Goal: Task Accomplishment & Management: Use online tool/utility

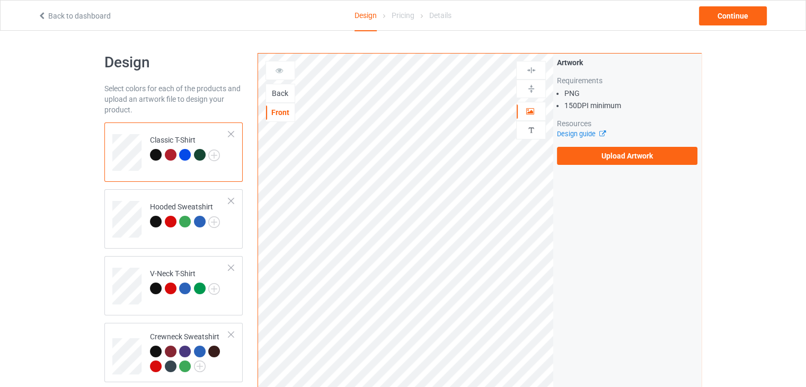
drag, startPoint x: 553, startPoint y: 188, endPoint x: 721, endPoint y: 93, distance: 192.6
click at [721, 93] on div "Design Select colors for each of the products and upload an artwork file to des…" at bounding box center [403, 358] width 806 height 654
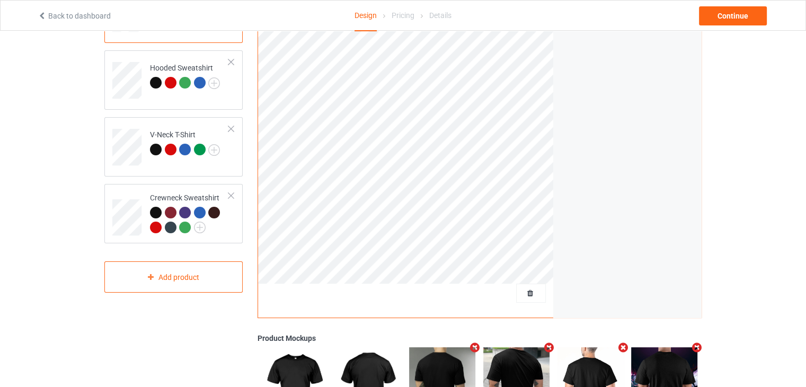
scroll to position [33, 0]
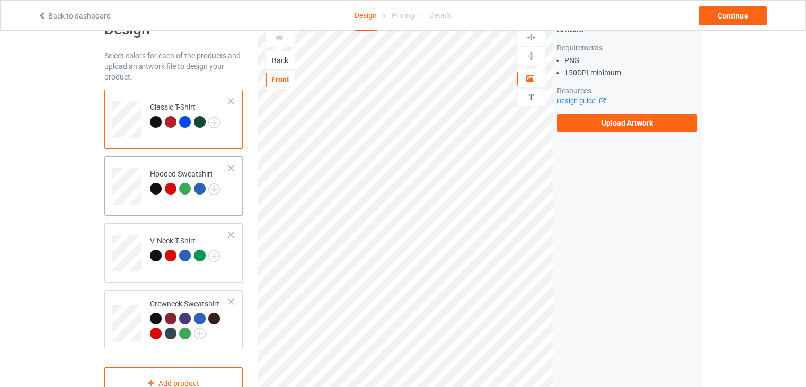
click at [181, 184] on div at bounding box center [185, 189] width 12 height 12
click at [181, 176] on div "Hooded Sweatshirt" at bounding box center [185, 180] width 70 height 25
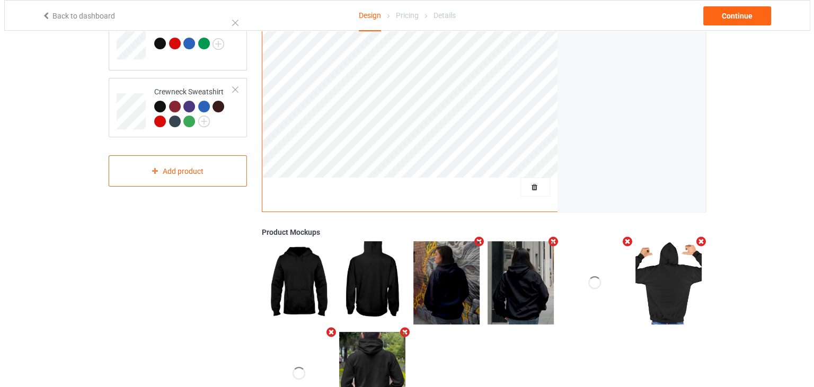
scroll to position [298, 0]
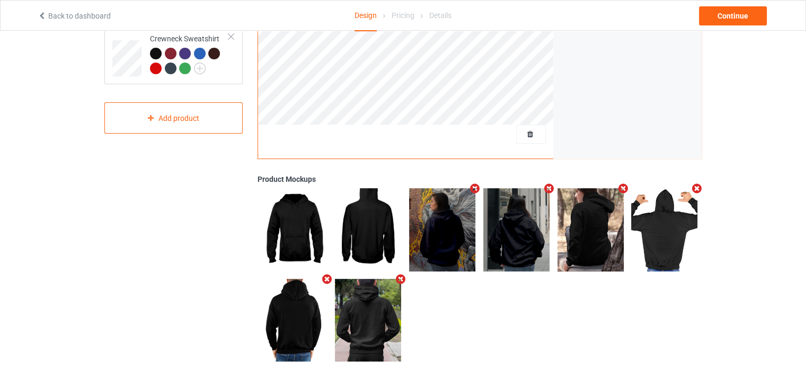
click at [472, 189] on icon "Remove mockup" at bounding box center [474, 188] width 13 height 11
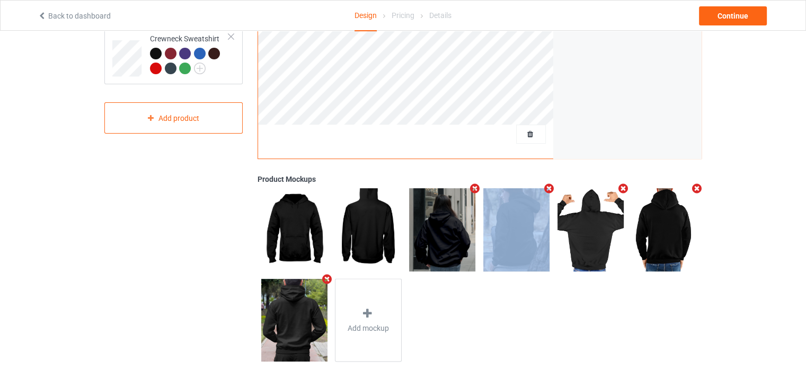
click at [472, 189] on icon "Remove mockup" at bounding box center [474, 188] width 13 height 11
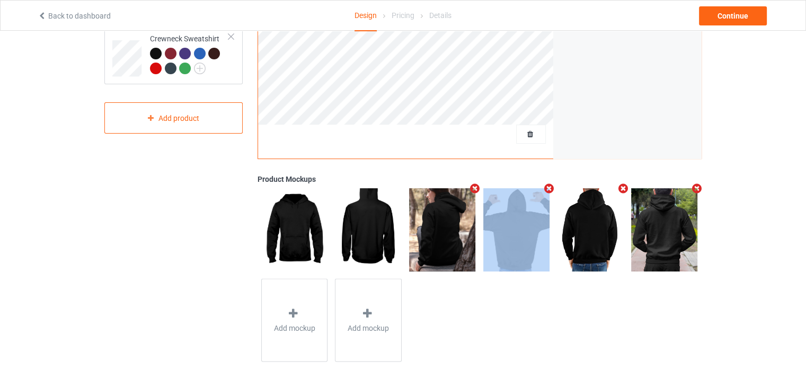
click at [472, 189] on icon "Remove mockup" at bounding box center [474, 188] width 13 height 11
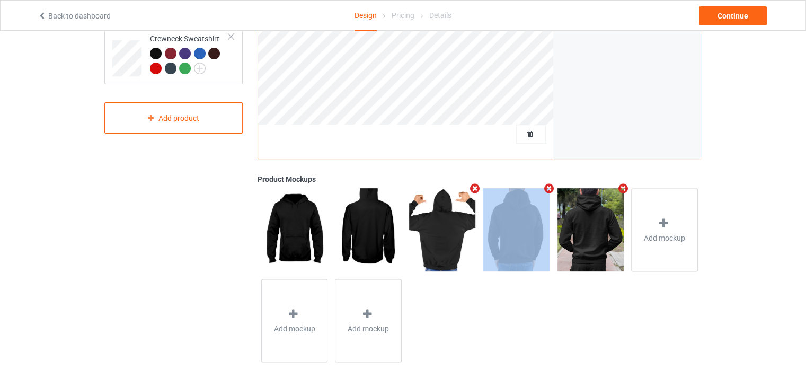
click at [472, 189] on icon "Remove mockup" at bounding box center [474, 188] width 13 height 11
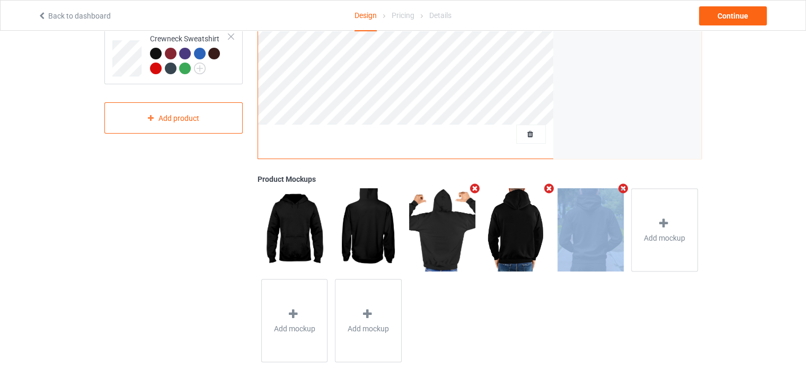
click at [542, 189] on icon "Remove mockup" at bounding box center [548, 188] width 13 height 11
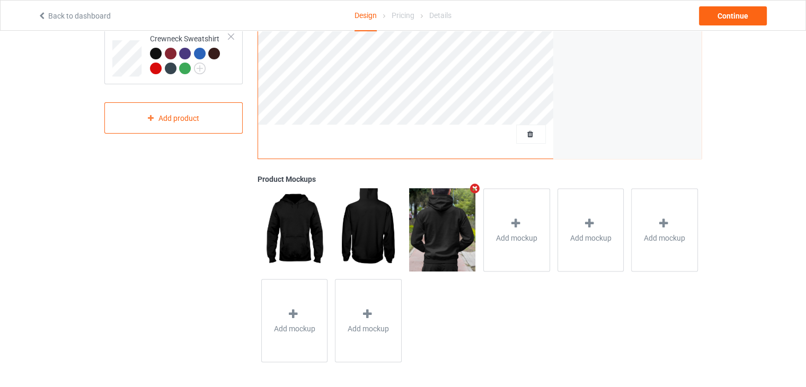
click at [472, 189] on icon "Remove mockup" at bounding box center [474, 188] width 13 height 11
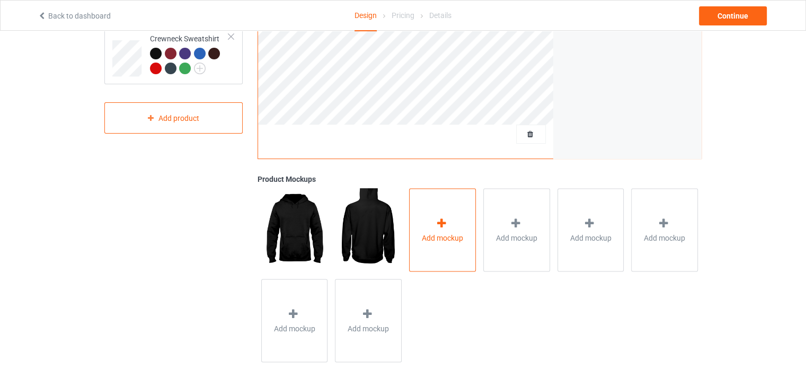
click at [452, 227] on div "Add mockup" at bounding box center [442, 229] width 67 height 83
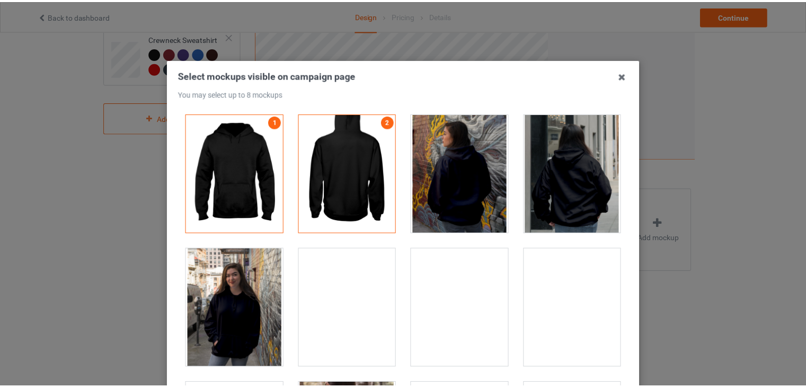
scroll to position [106, 0]
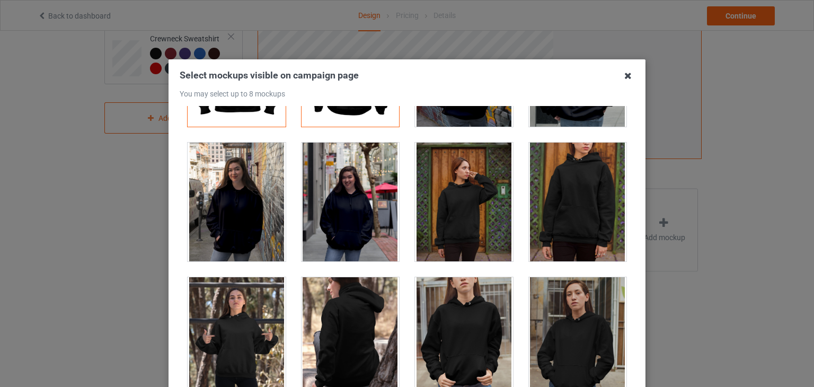
click at [620, 81] on icon at bounding box center [627, 75] width 17 height 17
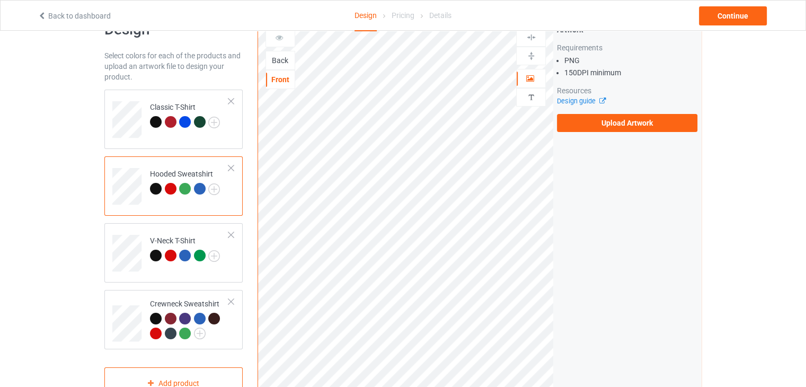
scroll to position [0, 0]
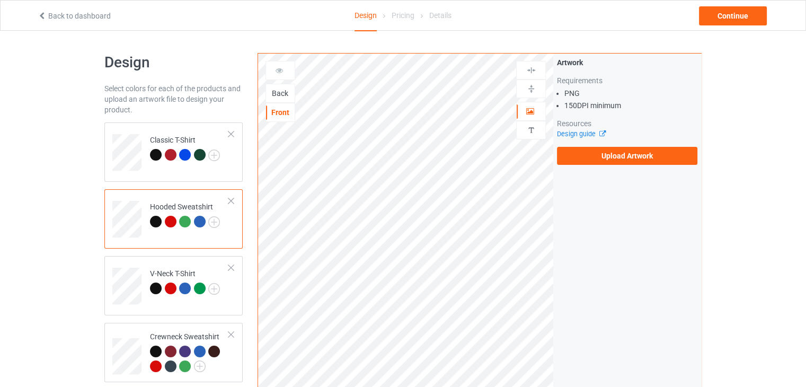
click at [285, 94] on div "Back" at bounding box center [280, 93] width 29 height 11
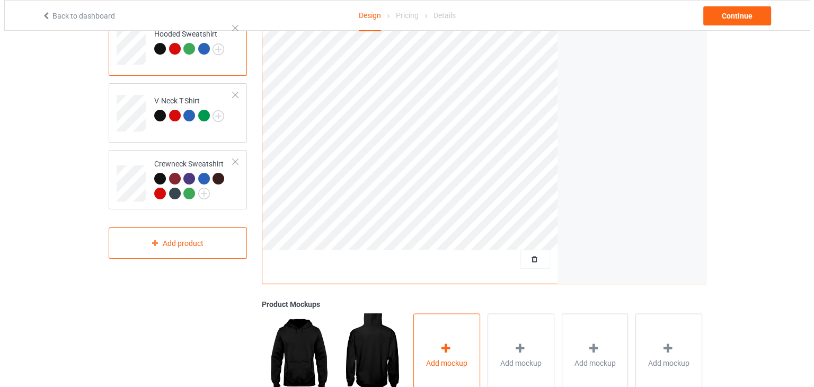
scroll to position [279, 0]
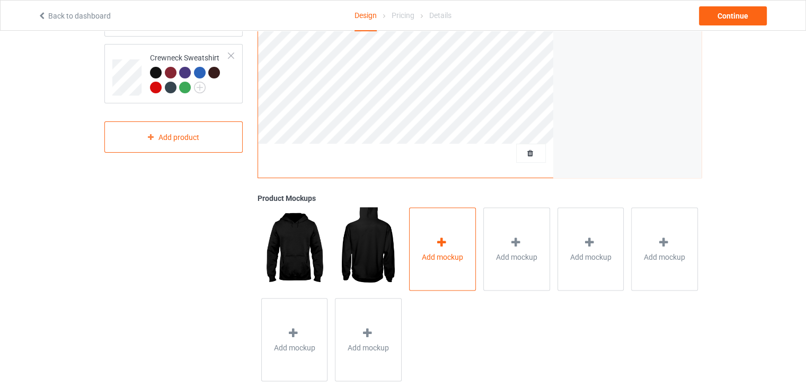
click at [447, 221] on div "Add mockup" at bounding box center [442, 248] width 67 height 83
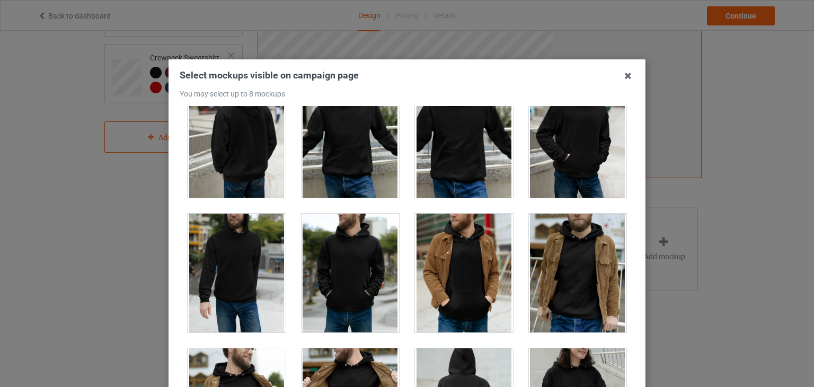
scroll to position [2755, 0]
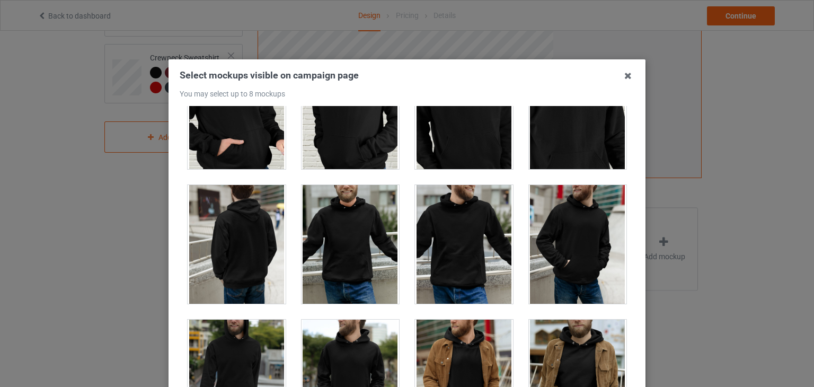
click at [263, 229] on div at bounding box center [237, 244] width 98 height 119
click at [248, 197] on div at bounding box center [237, 244] width 98 height 119
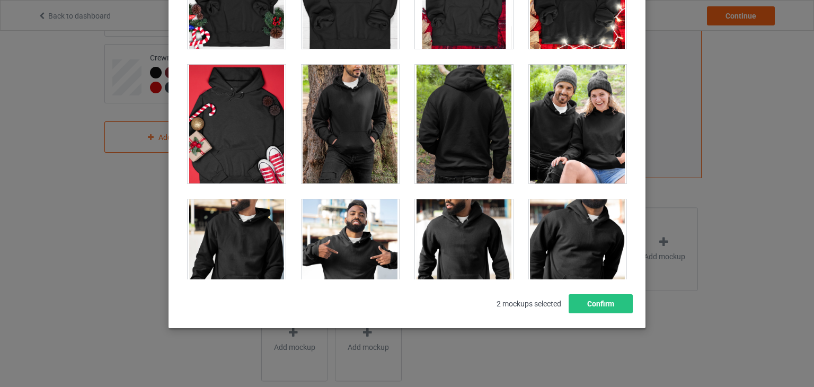
scroll to position [7612, 0]
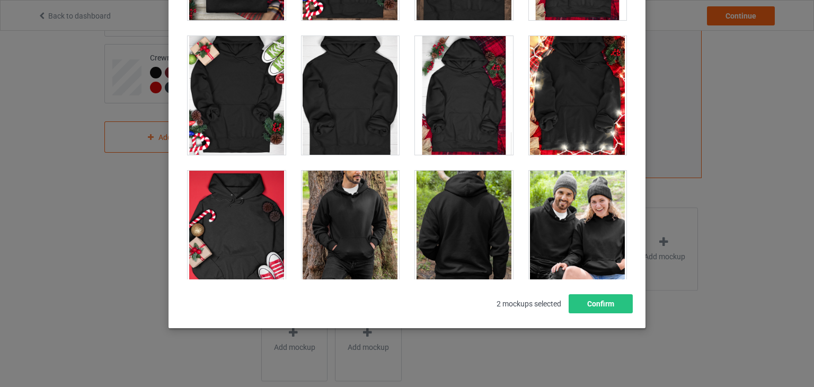
click at [426, 195] on div at bounding box center [464, 230] width 98 height 119
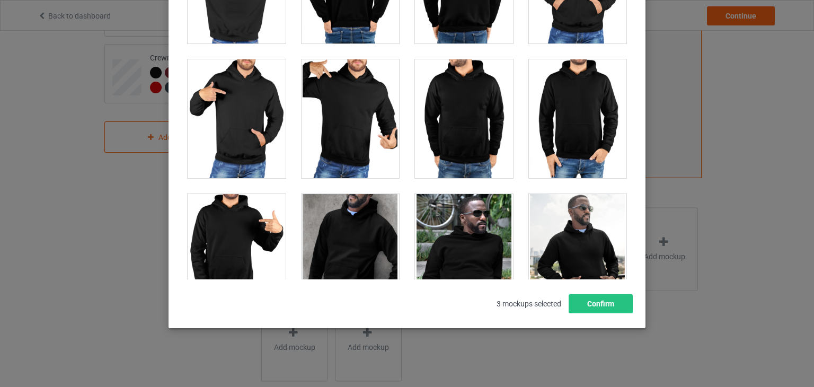
scroll to position [5493, 0]
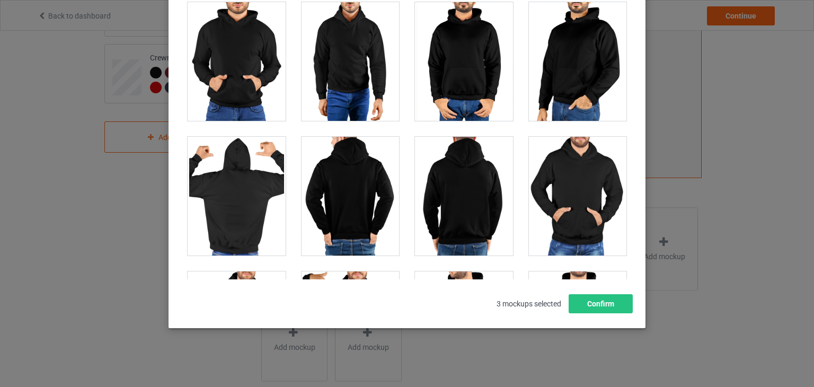
click at [449, 207] on div at bounding box center [464, 196] width 98 height 119
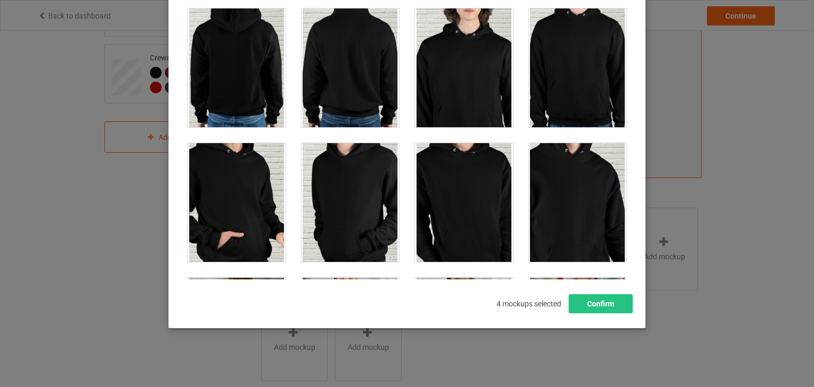
scroll to position [2685, 0]
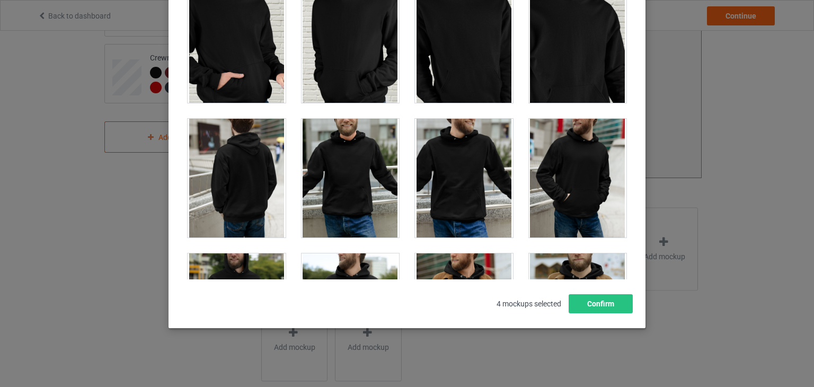
click at [256, 207] on div at bounding box center [237, 178] width 98 height 119
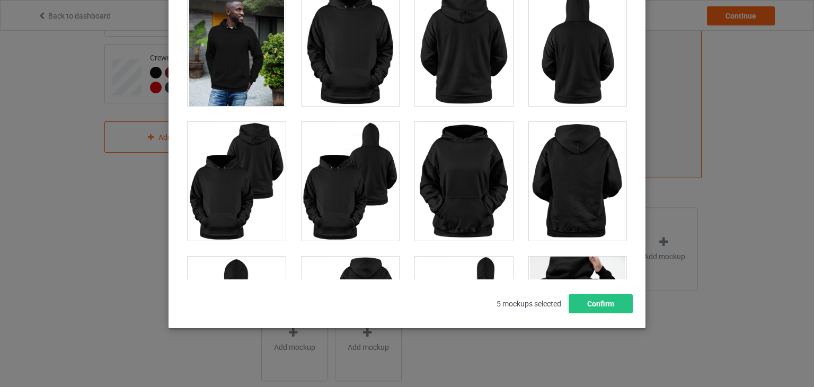
scroll to position [1096, 0]
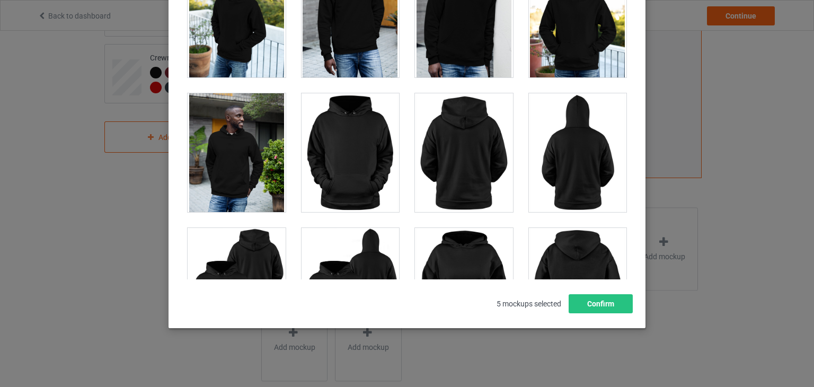
click at [462, 150] on div at bounding box center [464, 152] width 98 height 119
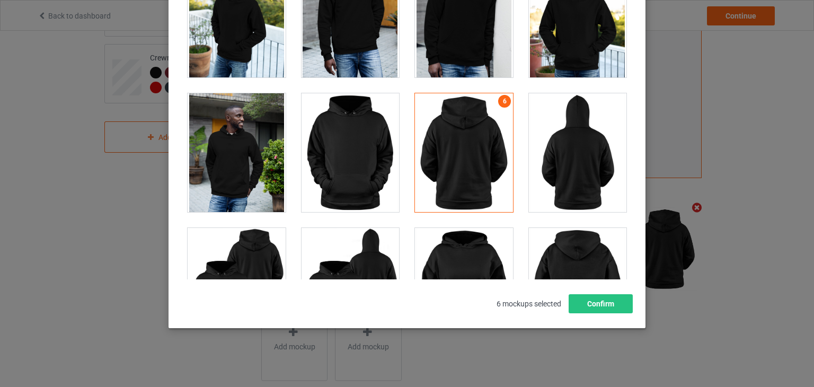
scroll to position [1043, 0]
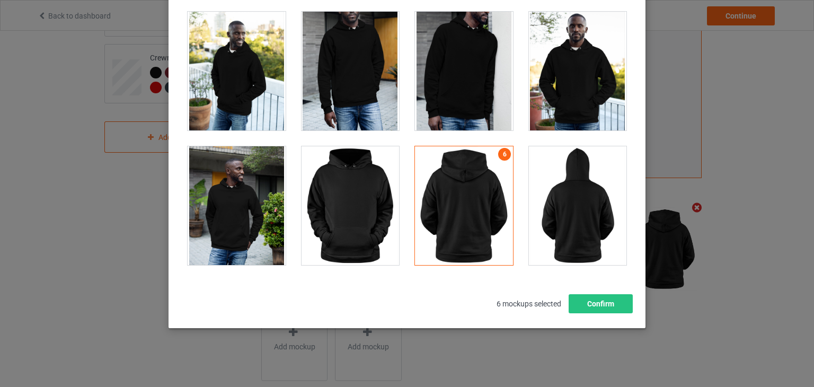
click at [470, 201] on div at bounding box center [464, 205] width 98 height 119
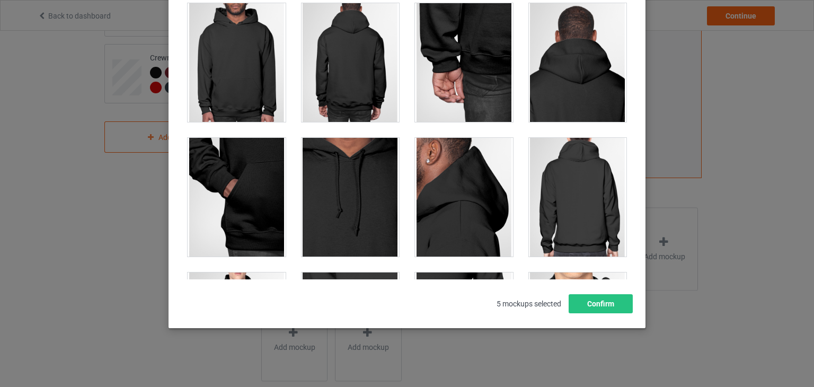
scroll to position [354, 0]
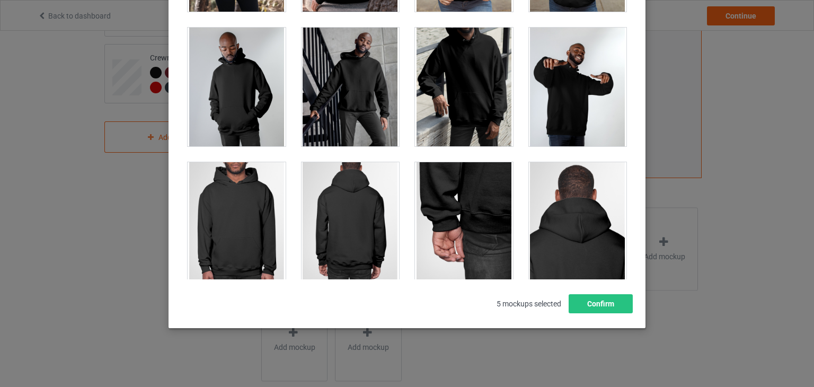
click at [341, 179] on div at bounding box center [350, 221] width 98 height 119
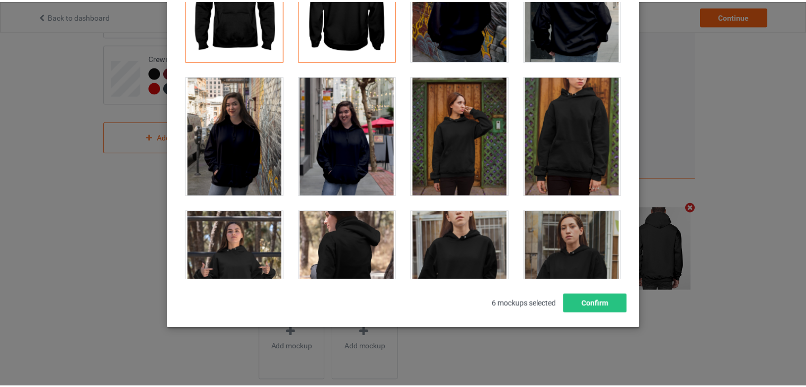
scroll to position [0, 0]
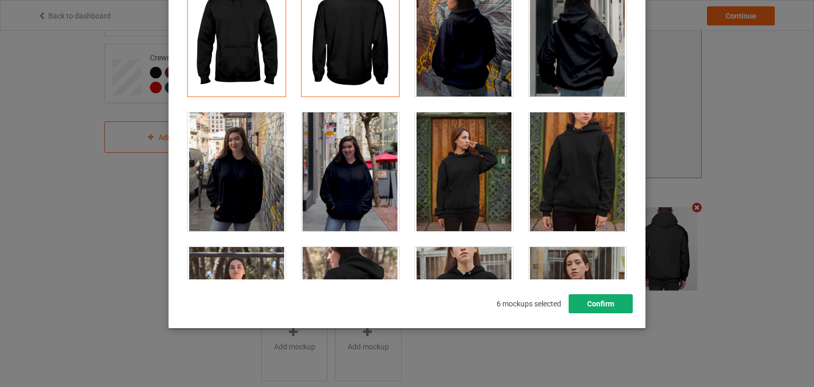
click at [599, 301] on button "Confirm" at bounding box center [600, 303] width 64 height 19
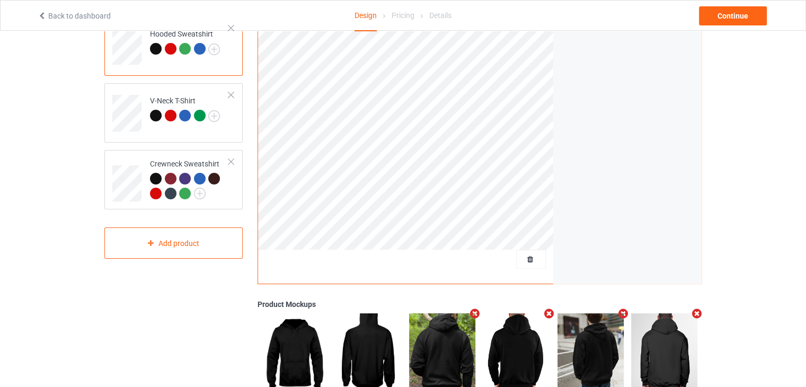
scroll to position [120, 0]
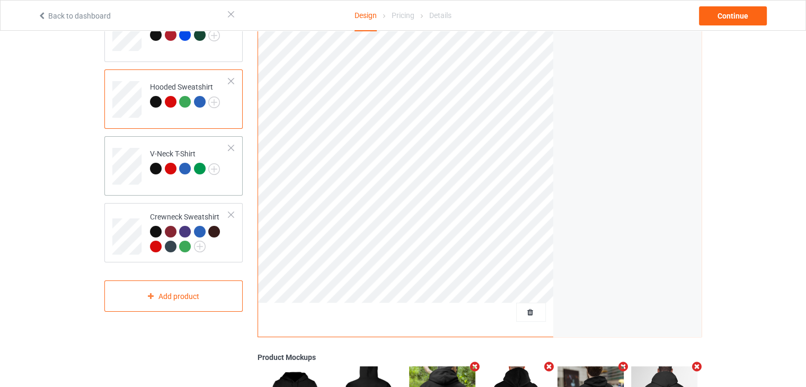
click at [179, 143] on td "V-Neck T-Shirt" at bounding box center [189, 162] width 91 height 44
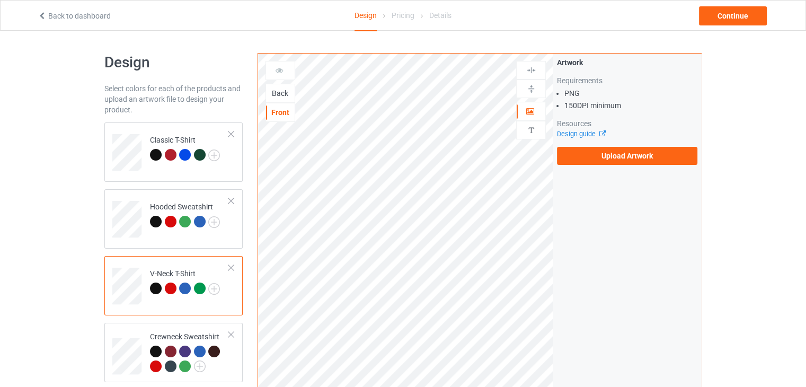
click at [282, 96] on div "Back" at bounding box center [280, 93] width 29 height 11
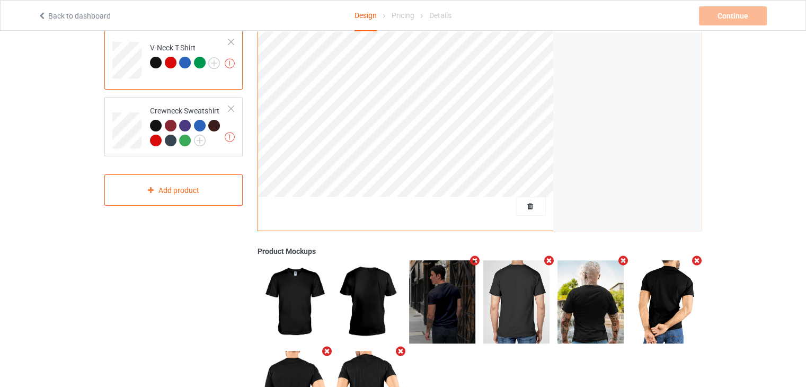
scroll to position [279, 0]
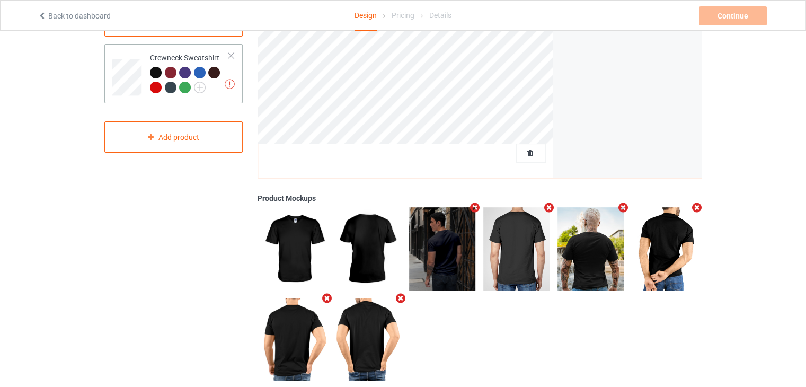
click at [157, 58] on div "Crewneck Sweatshirt" at bounding box center [189, 72] width 79 height 40
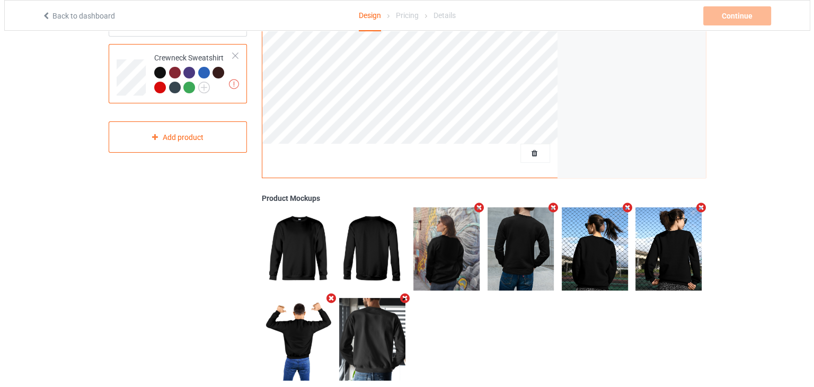
scroll to position [298, 0]
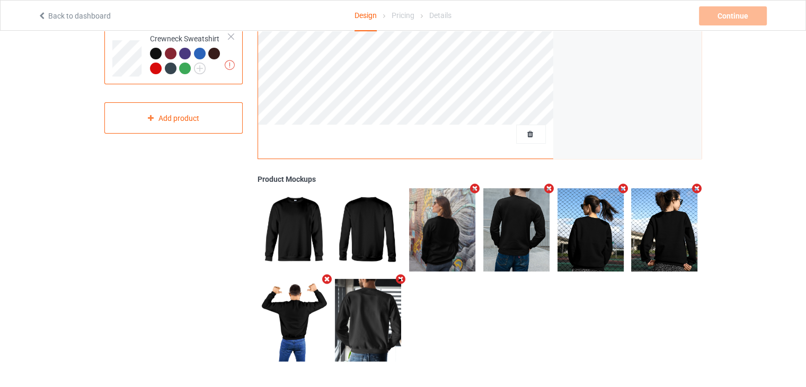
click at [695, 189] on icon "Remove mockup" at bounding box center [696, 188] width 13 height 11
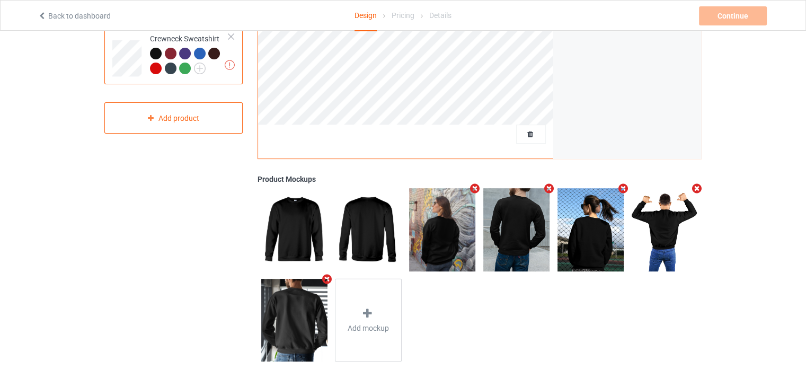
click at [696, 189] on icon "Remove mockup" at bounding box center [696, 188] width 13 height 11
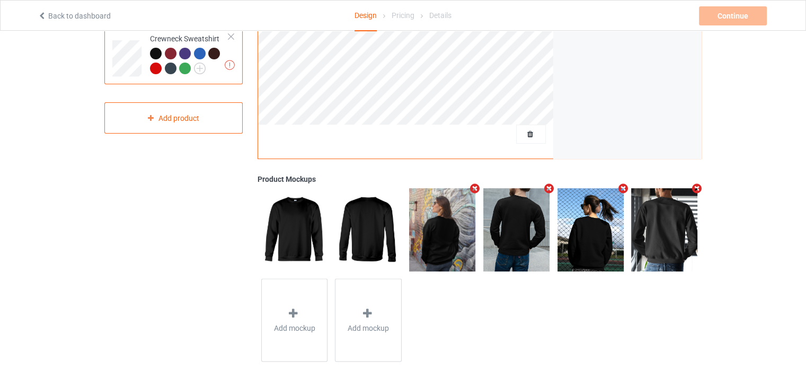
click at [472, 189] on icon "Remove mockup" at bounding box center [474, 188] width 13 height 11
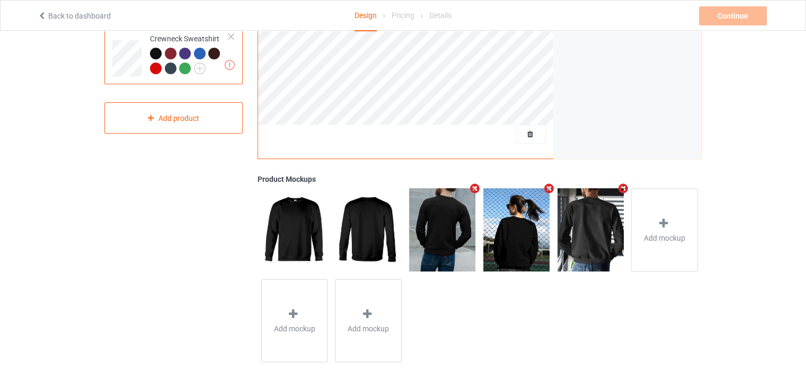
click at [472, 189] on icon "Remove mockup" at bounding box center [474, 188] width 13 height 11
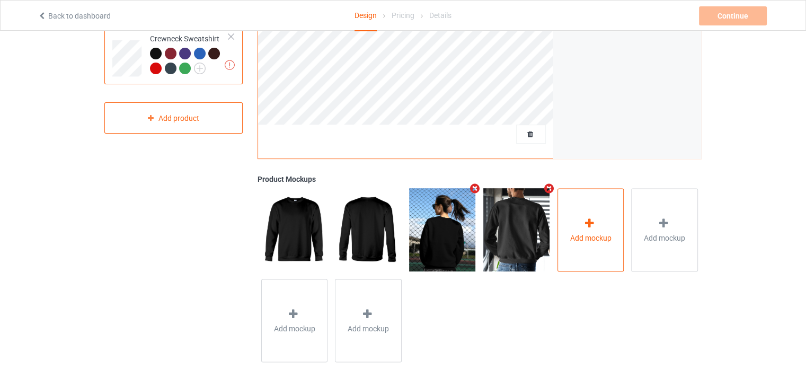
click at [579, 227] on div "Add mockup" at bounding box center [590, 229] width 67 height 83
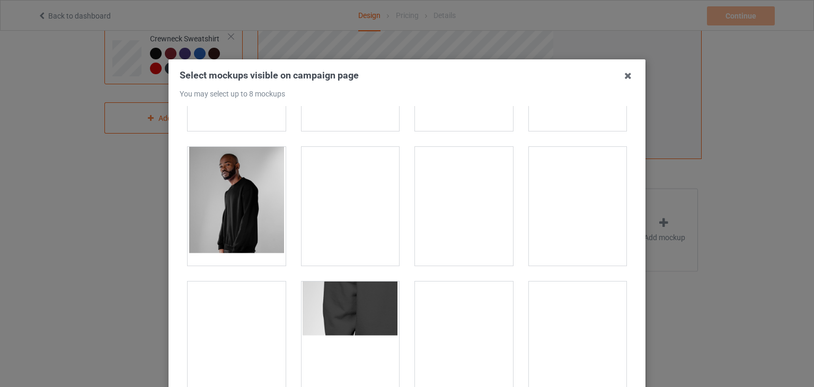
scroll to position [424, 0]
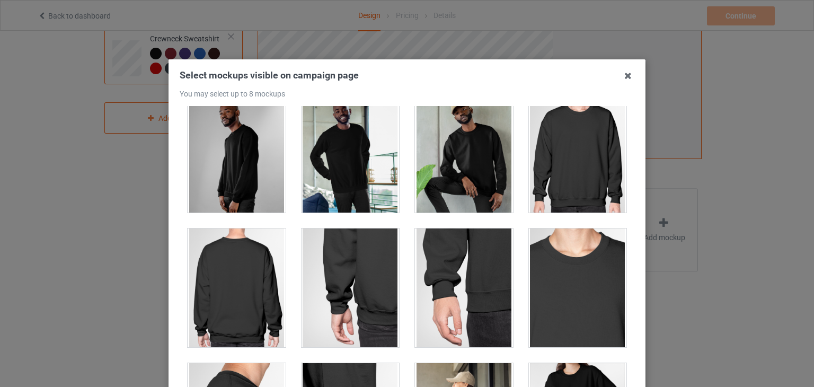
click at [237, 299] on div at bounding box center [237, 287] width 98 height 119
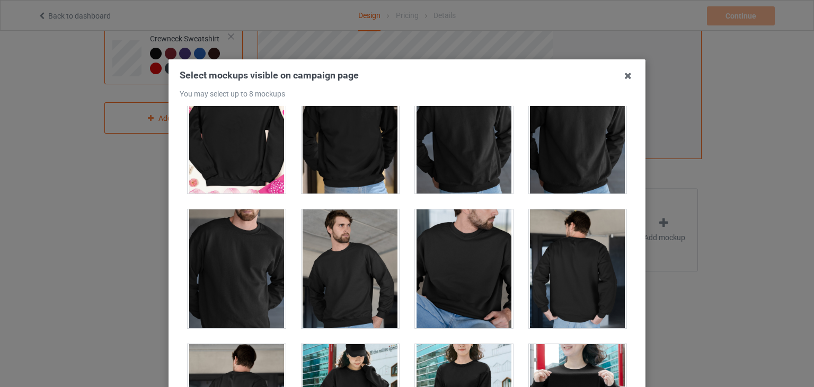
scroll to position [2649, 0]
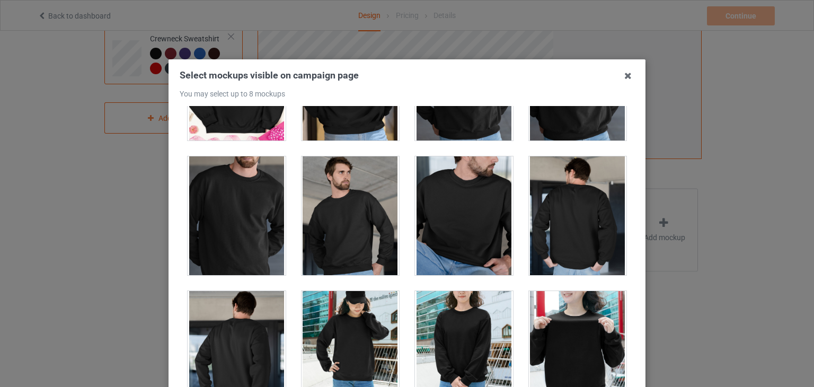
click at [543, 236] on div at bounding box center [578, 215] width 98 height 119
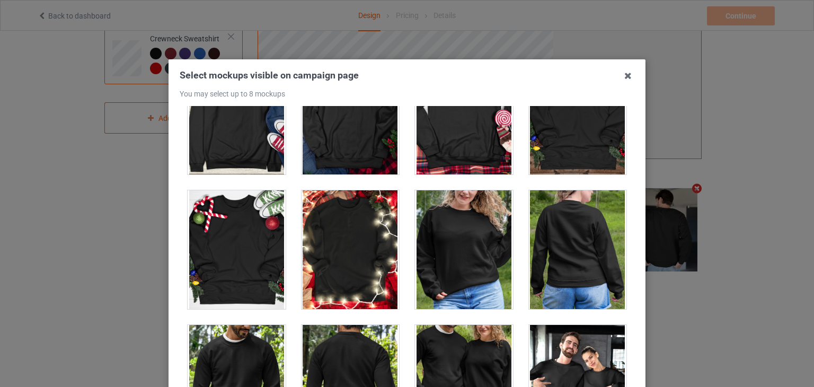
scroll to position [4874, 0]
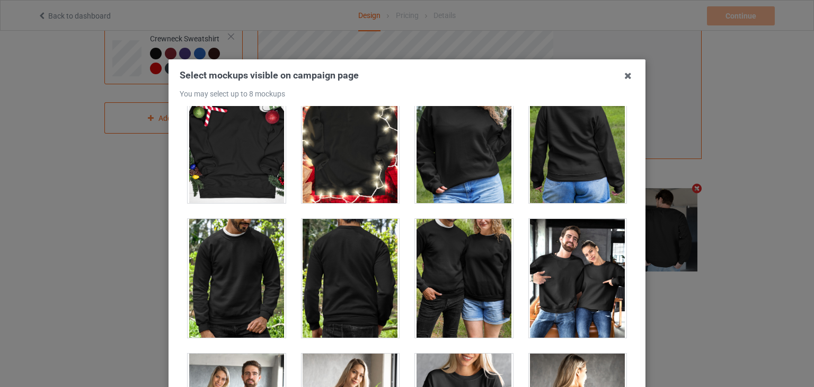
click at [350, 259] on div at bounding box center [350, 278] width 98 height 119
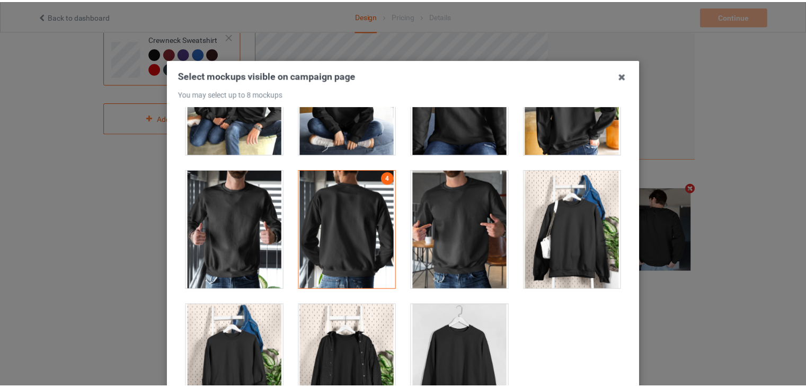
scroll to position [5199, 0]
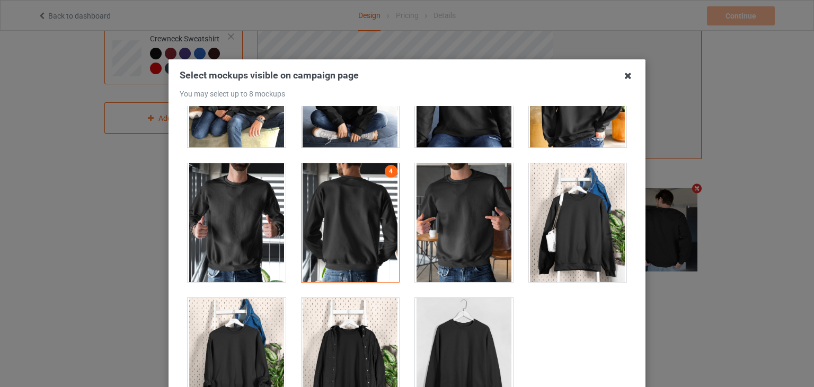
click at [619, 73] on icon at bounding box center [627, 75] width 17 height 17
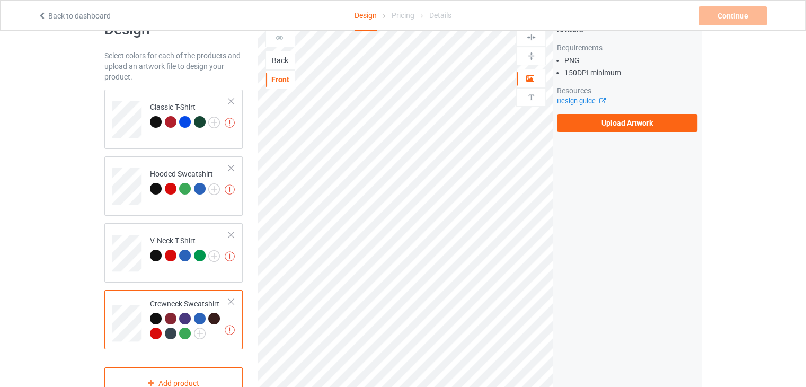
scroll to position [0, 0]
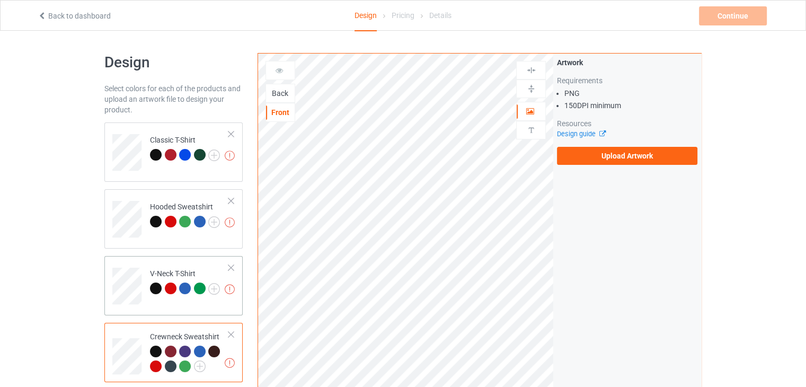
click at [168, 271] on div "V-Neck T-Shirt" at bounding box center [185, 280] width 70 height 25
click at [186, 328] on td "Missing artworks Crewneck Sweatshirt" at bounding box center [189, 352] width 91 height 51
click at [277, 94] on div "Back" at bounding box center [280, 93] width 29 height 11
click at [186, 265] on td "Missing artworks V-Neck T-Shirt" at bounding box center [189, 282] width 91 height 44
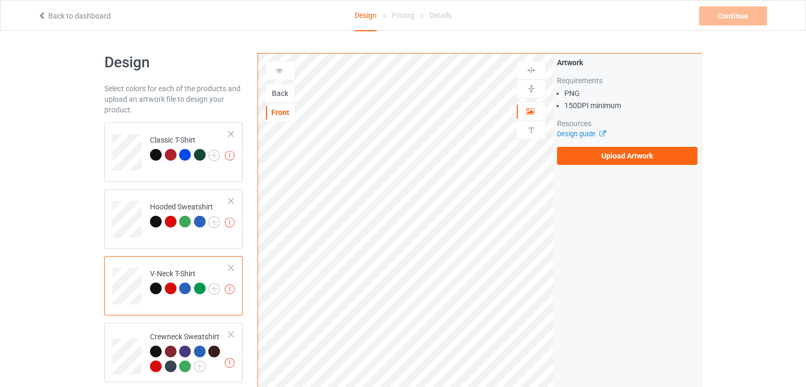
click at [285, 93] on div "Back" at bounding box center [280, 93] width 29 height 11
click at [153, 335] on div "Crewneck Sweatshirt" at bounding box center [189, 351] width 79 height 40
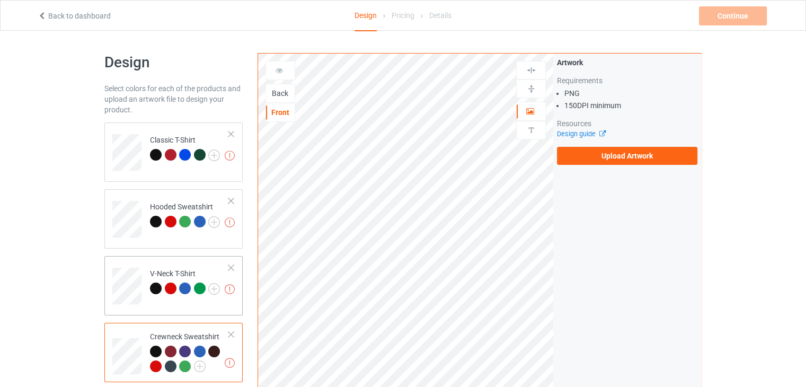
click at [155, 261] on td "Missing artworks V-Neck T-Shirt" at bounding box center [189, 282] width 91 height 44
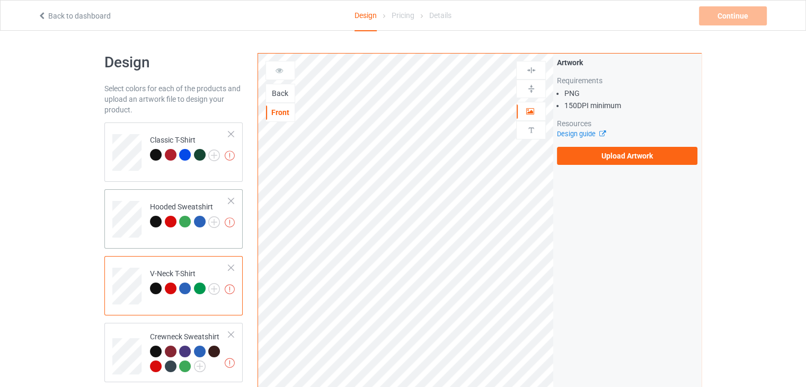
click at [178, 194] on td "Missing artworks Hooded Sweatshirt" at bounding box center [189, 215] width 91 height 44
click at [203, 133] on td "Missing artworks Classic T-Shirt" at bounding box center [189, 149] width 91 height 44
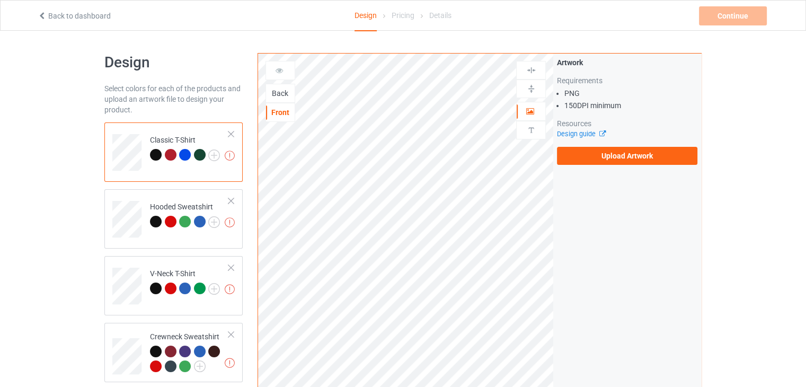
click at [280, 90] on div "Back" at bounding box center [280, 93] width 29 height 11
click at [598, 161] on label "Upload Artwork" at bounding box center [627, 156] width 140 height 18
click at [0, 0] on input "Upload Artwork" at bounding box center [0, 0] width 0 height 0
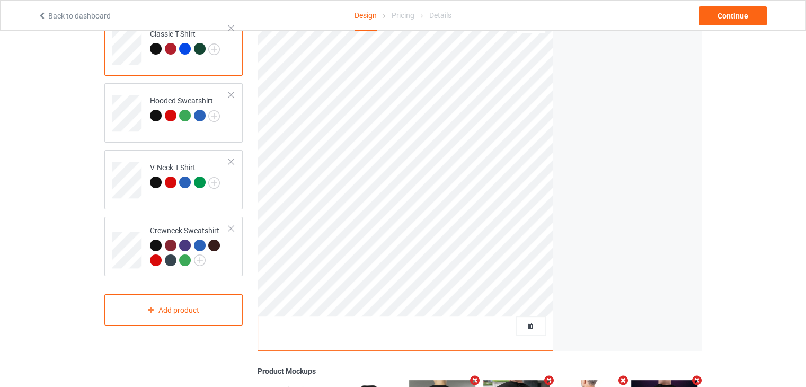
scroll to position [53, 0]
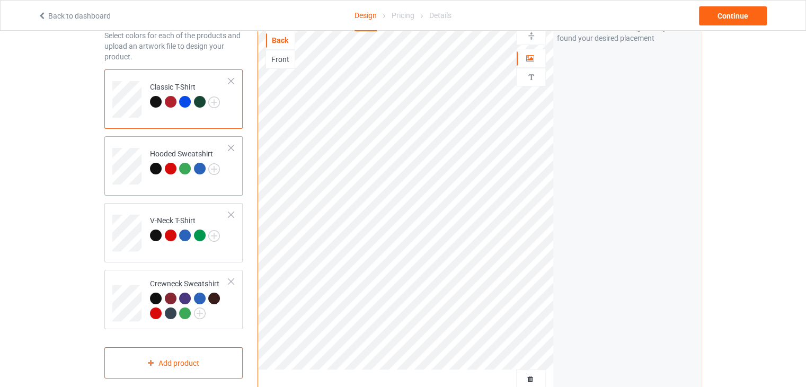
click at [197, 145] on td "Hooded Sweatshirt" at bounding box center [189, 162] width 91 height 44
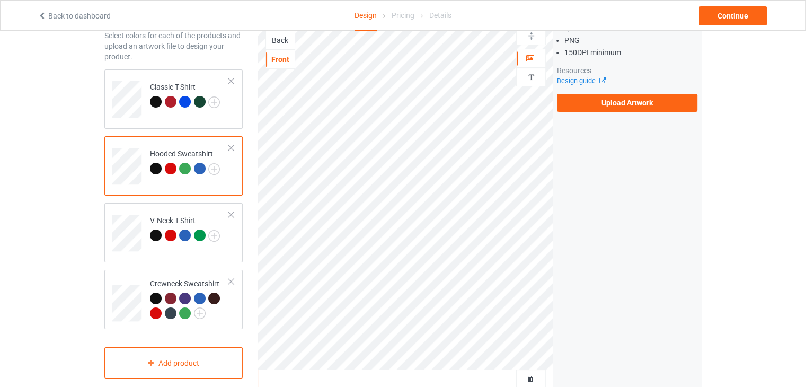
click at [282, 48] on div "Back" at bounding box center [280, 40] width 30 height 19
click at [282, 45] on div "Back" at bounding box center [280, 40] width 29 height 11
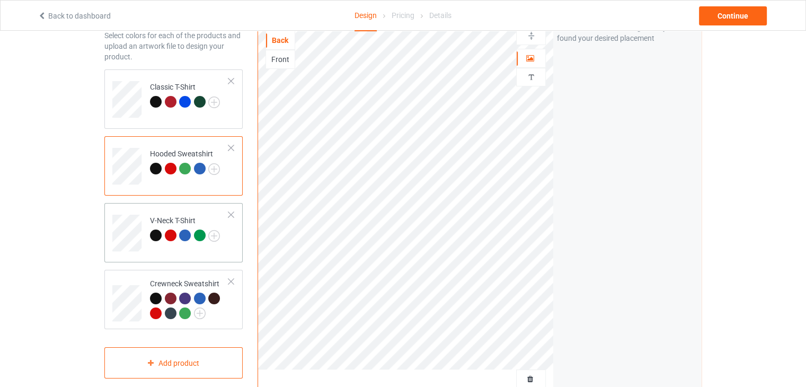
click at [196, 218] on div "V-Neck T-Shirt" at bounding box center [185, 227] width 70 height 25
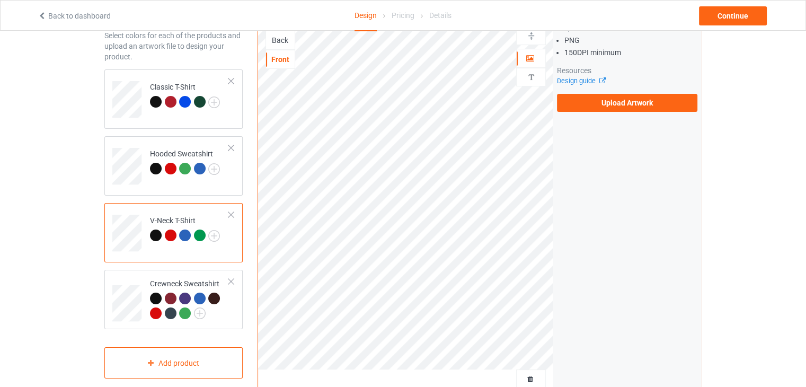
click at [282, 41] on div "Back" at bounding box center [280, 40] width 29 height 11
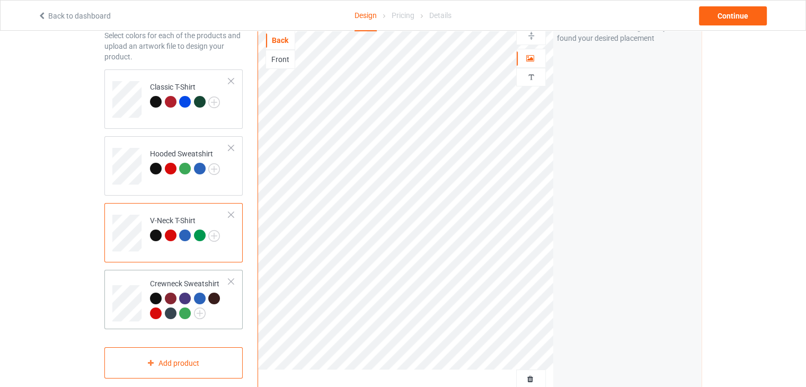
click at [209, 278] on div "Crewneck Sweatshirt" at bounding box center [189, 298] width 79 height 40
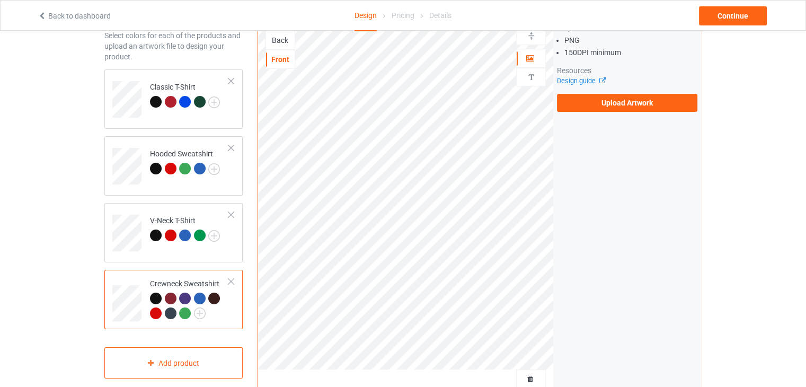
click at [284, 37] on div "Back" at bounding box center [280, 40] width 29 height 11
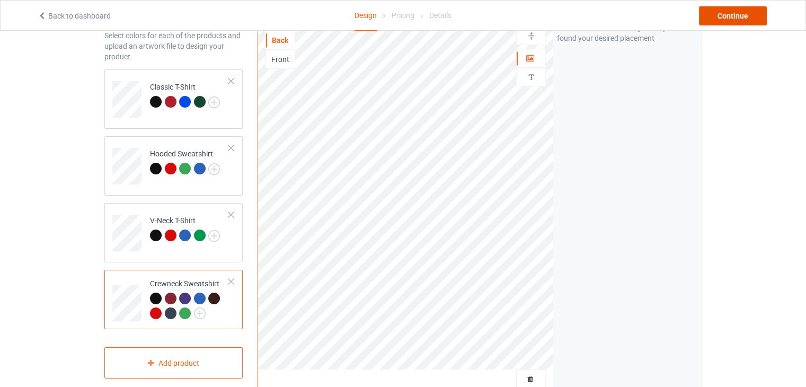
click at [721, 15] on div "Continue" at bounding box center [733, 15] width 68 height 19
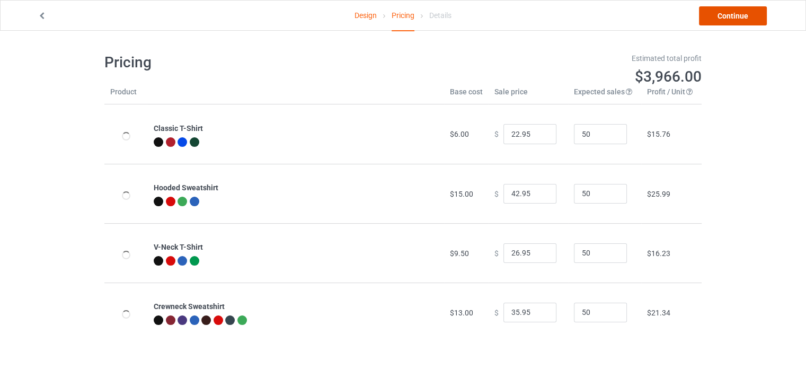
click at [721, 15] on link "Continue" at bounding box center [733, 15] width 68 height 19
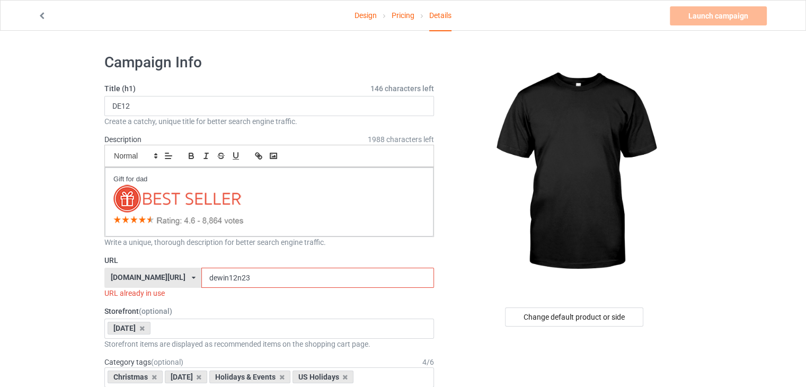
click at [256, 278] on input "dewin12n23" at bounding box center [317, 278] width 232 height 20
type input "dewin12n234"
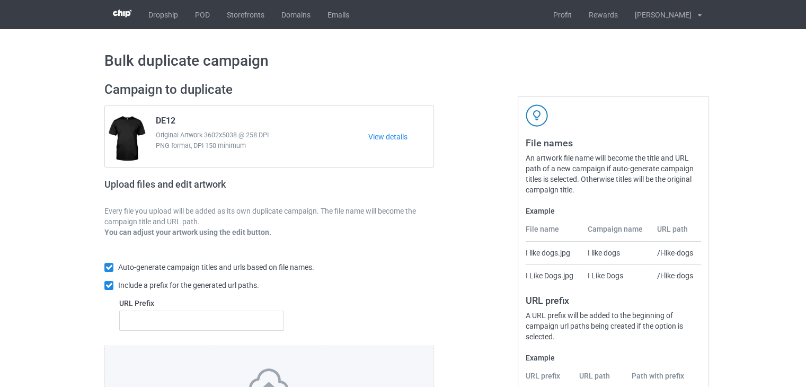
scroll to position [128, 0]
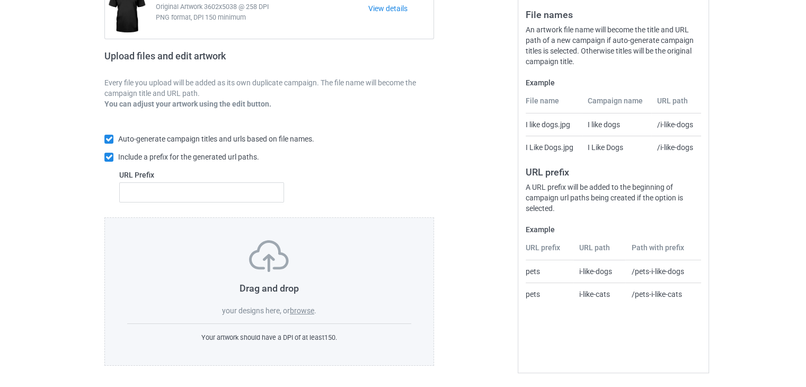
click at [303, 301] on div "Drag and drop your designs here, or browse ." at bounding box center [269, 278] width 284 height 76
click at [305, 313] on label "browse" at bounding box center [302, 310] width 24 height 8
click at [0, 0] on input "browse" at bounding box center [0, 0] width 0 height 0
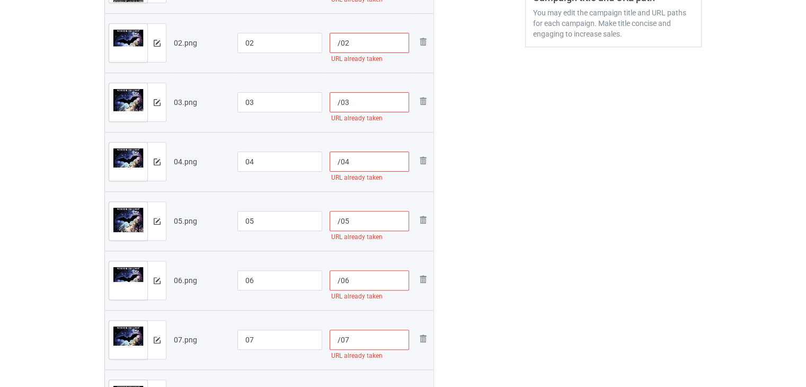
scroll to position [265, 0]
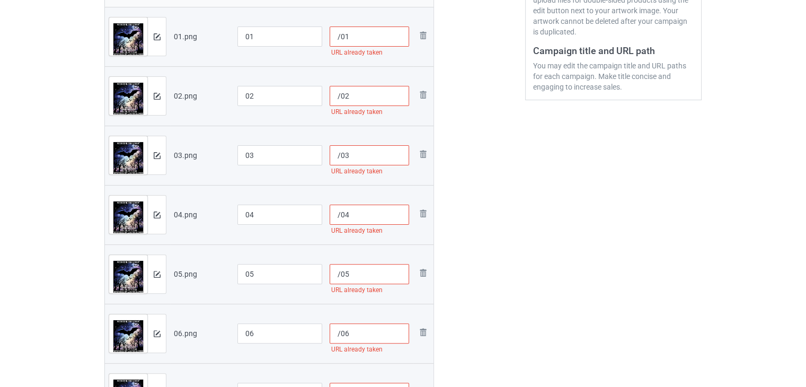
click at [340, 41] on input "/01" at bounding box center [370, 36] width 80 height 20
paste input "sku10-52-"
type input "/sku10-52-01"
click at [341, 99] on input "/02" at bounding box center [370, 96] width 80 height 20
paste input "sku10-52-"
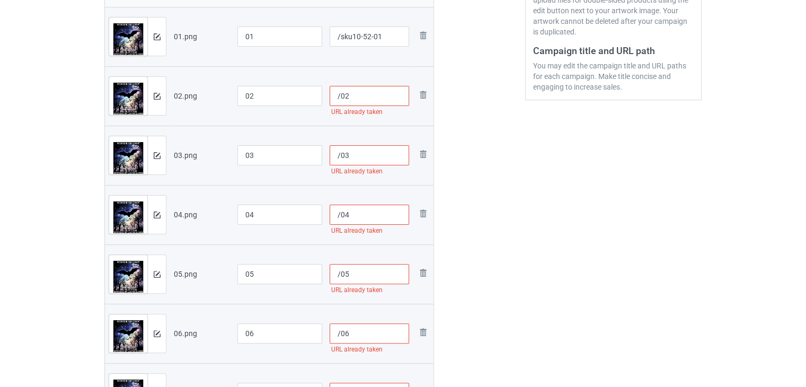
type input "/sku10-52-02"
type input "/01"
type input "/02"
type input "/sku10-52-01"
type input "/sku10-52-02"
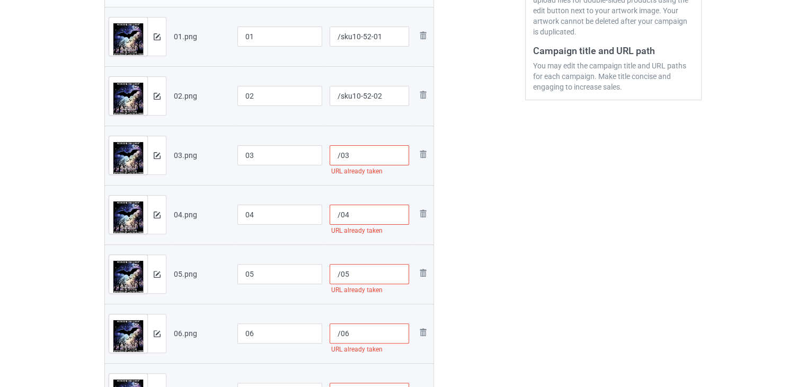
type input "/01"
type input "/02"
click at [340, 159] on input "/03" at bounding box center [370, 155] width 80 height 20
paste input "sku10-52-"
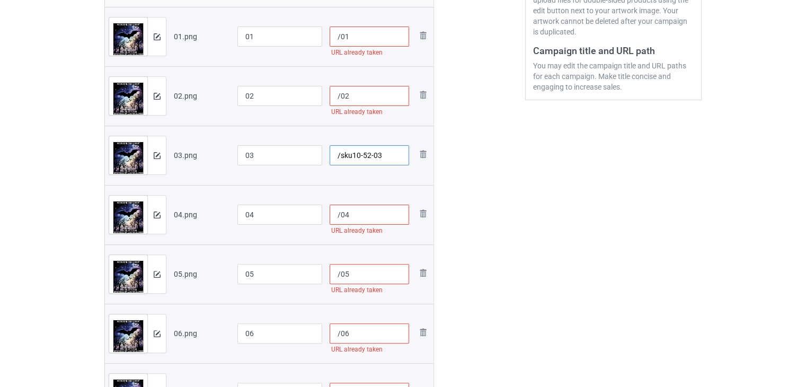
type input "/03"
click at [340, 36] on input "/01" at bounding box center [370, 36] width 80 height 20
paste input "sku10-52-"
type input "/sku10-52-01"
click at [340, 98] on input "/02" at bounding box center [370, 96] width 80 height 20
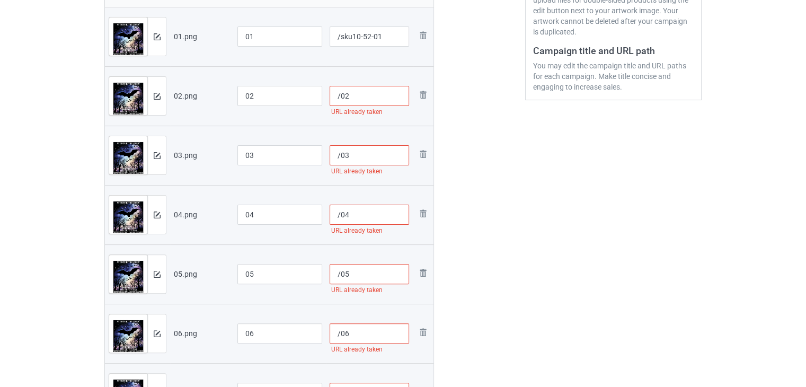
paste input "sku10-52-"
type input "/sku10-52-02"
click at [340, 157] on input "/03" at bounding box center [370, 155] width 80 height 20
paste input "sku10-52-"
type input "/sku10-52-03"
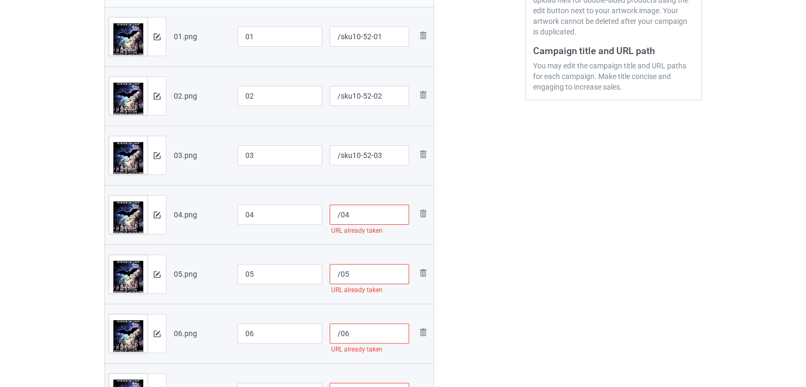
click at [340, 214] on input "/04" at bounding box center [370, 215] width 80 height 20
paste input "sku10-52-"
type input "/sku10-52-04"
click at [339, 276] on input "/05" at bounding box center [370, 274] width 80 height 20
paste input "sku10-52-"
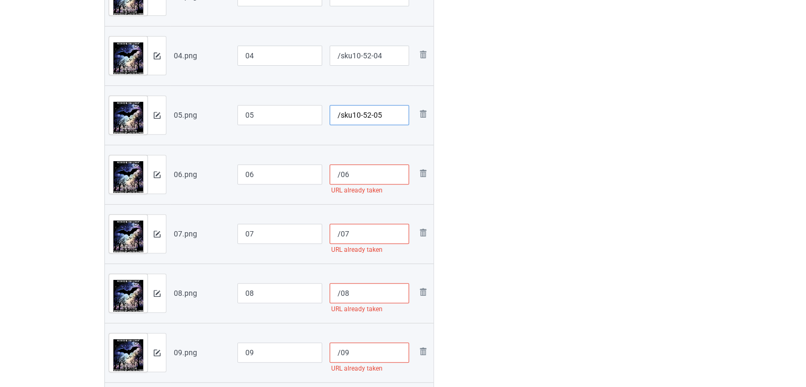
scroll to position [477, 0]
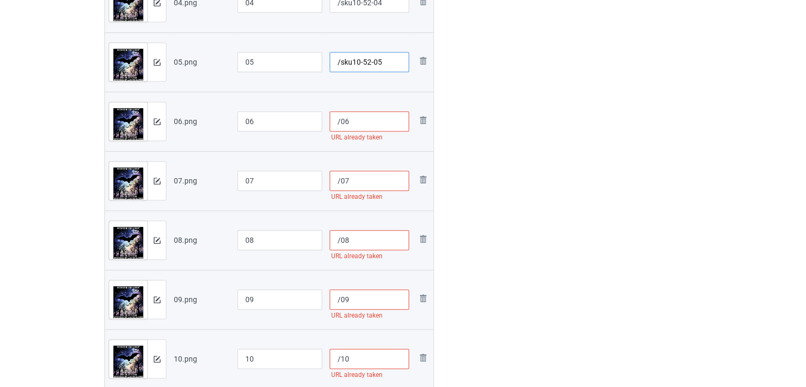
type input "/sku10-52-05"
click at [341, 126] on input "/06" at bounding box center [370, 121] width 80 height 20
paste input "sku10-52-"
type input "/sku10-52-06"
click at [340, 181] on input "/07" at bounding box center [370, 181] width 80 height 20
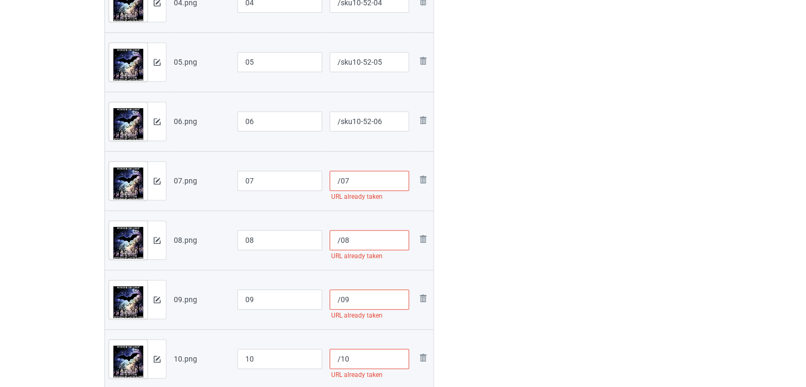
paste input "sku10-52-"
type input "/sku10-52-07"
click at [339, 240] on input "/08" at bounding box center [370, 240] width 80 height 20
paste input "sku10-52-"
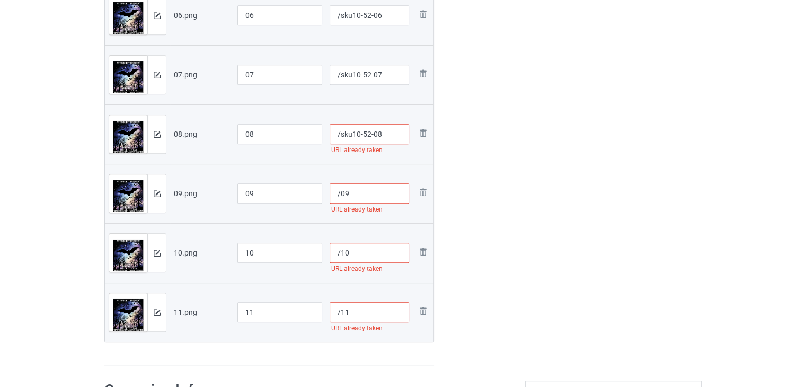
scroll to position [636, 0]
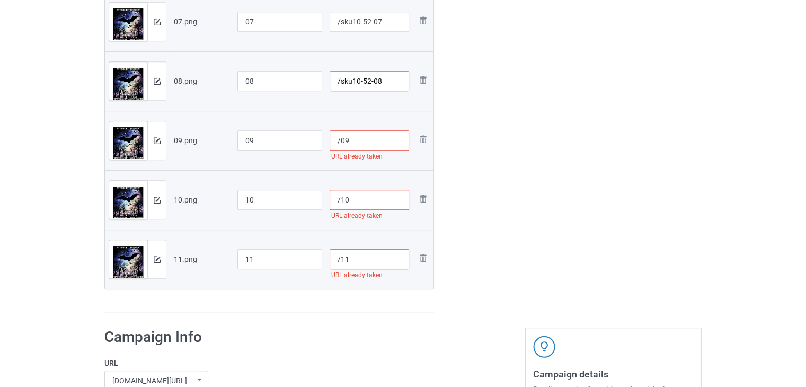
type input "/sku10-52-08"
click at [339, 144] on input "/09" at bounding box center [370, 140] width 80 height 20
paste input "sku10-52-"
type input "/sku10-52-09"
click at [341, 203] on input "/10" at bounding box center [370, 200] width 80 height 20
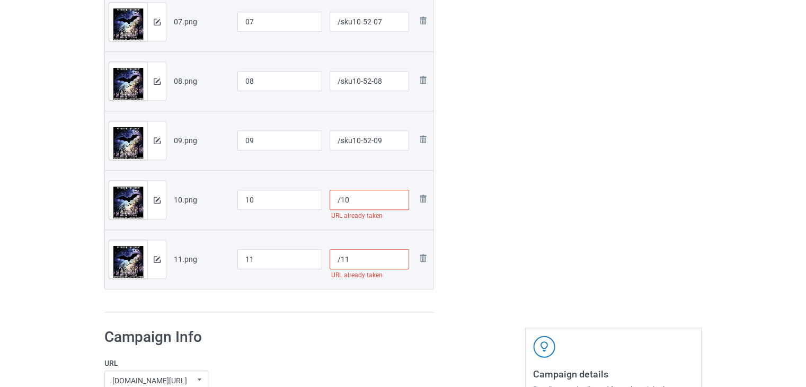
paste input "sku10-52-"
type input "/sku10-52-10"
click at [340, 261] on input "/11" at bounding box center [370, 259] width 80 height 20
paste input "sku10-52-"
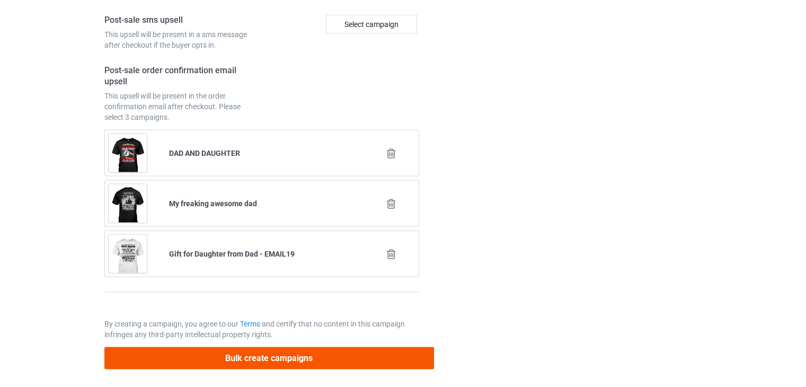
type input "/sku10-52-11"
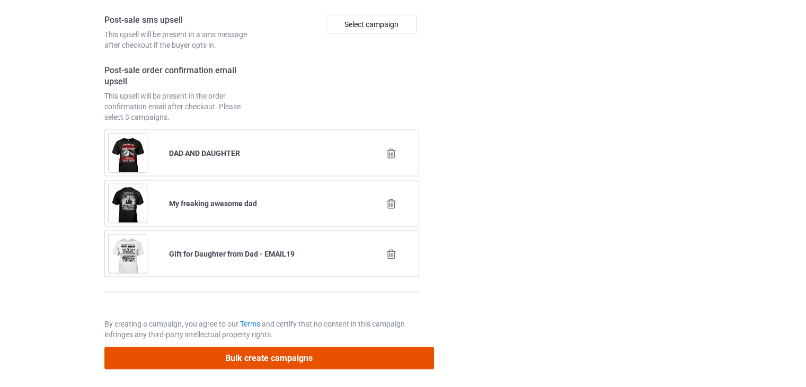
click at [304, 355] on button "Bulk create campaigns" at bounding box center [269, 358] width 330 height 22
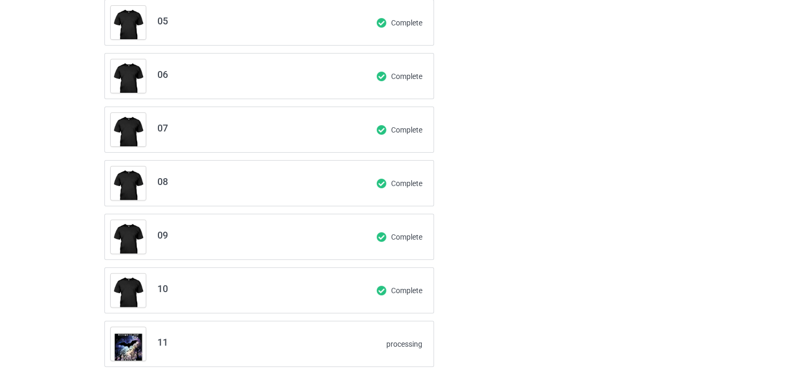
scroll to position [297, 0]
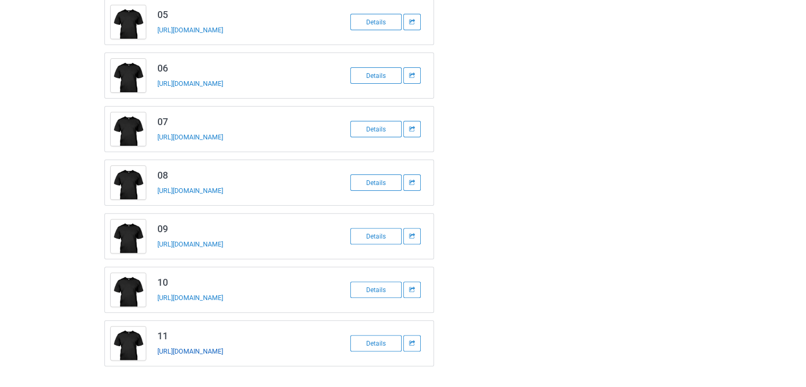
drag, startPoint x: 282, startPoint y: 352, endPoint x: 235, endPoint y: 346, distance: 47.5
click at [253, 350] on div "https://www.ts-family.com/sku10-52-11" at bounding box center [231, 350] width 148 height 11
click at [294, 352] on div "https://www.ts-family.com/sku10-52-11" at bounding box center [231, 350] width 148 height 11
drag, startPoint x: 290, startPoint y: 350, endPoint x: 249, endPoint y: 348, distance: 41.4
click at [287, 351] on div "https://www.ts-family.com/sku10-52-11" at bounding box center [231, 350] width 148 height 11
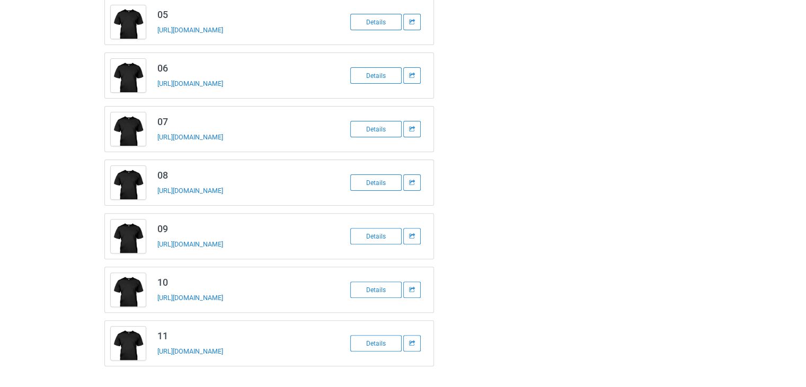
drag, startPoint x: 154, startPoint y: 350, endPoint x: 275, endPoint y: 353, distance: 121.4
click at [275, 353] on td "11 https://www.ts-family.com/sku10-52-11" at bounding box center [241, 343] width 179 height 45
copy link "https://www.ts-family.com/sku10-52-11"
drag, startPoint x: 282, startPoint y: 297, endPoint x: 157, endPoint y: 293, distance: 125.6
click at [157, 293] on div "https://www.ts-family.com/sku10-52-10" at bounding box center [231, 297] width 148 height 11
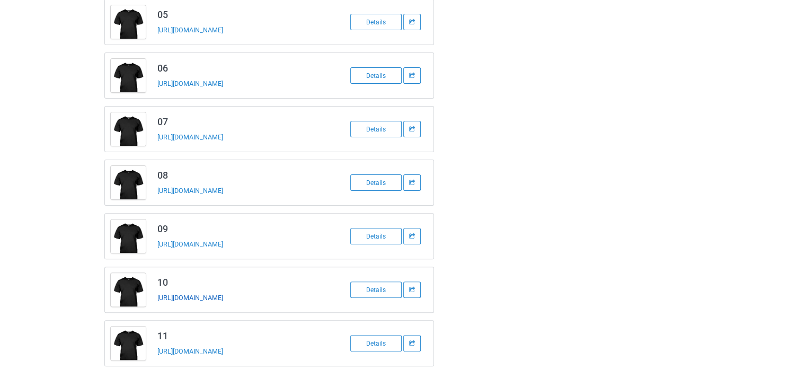
copy link "https://www.ts-family.com/sku10-52-10"
